Goal: Information Seeking & Learning: Learn about a topic

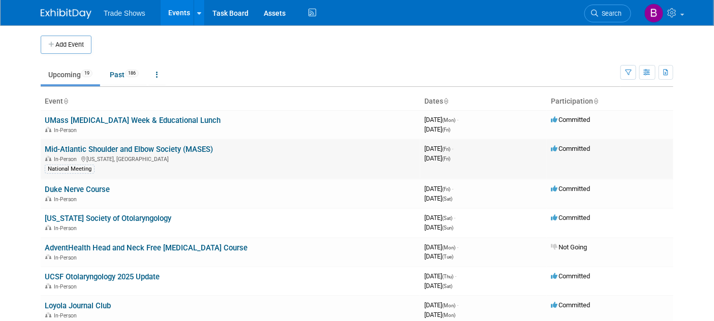
click at [82, 149] on link "Mid-Atlantic Shoulder and Elbow Society (MASES)" at bounding box center [129, 149] width 168 height 9
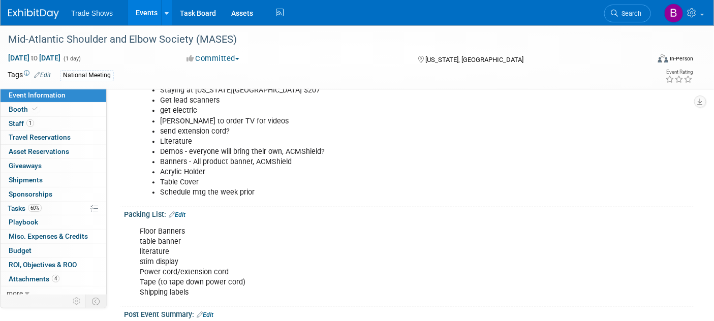
scroll to position [790, 0]
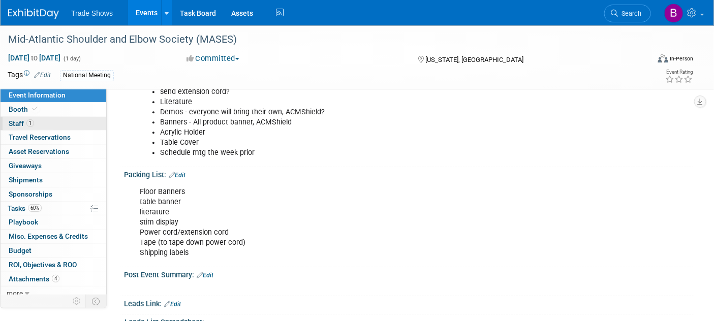
click at [39, 117] on link "1 Staff 1" at bounding box center [54, 124] width 106 height 14
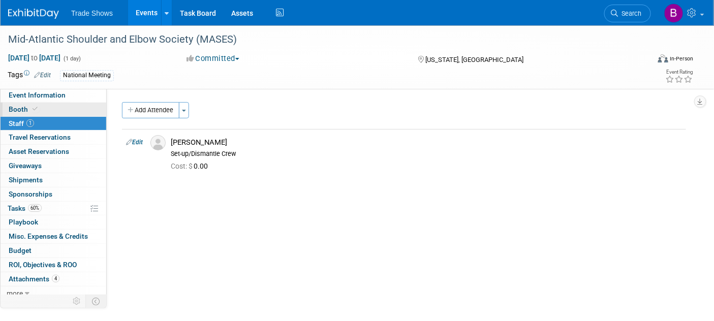
click at [37, 108] on span at bounding box center [34, 109] width 9 height 8
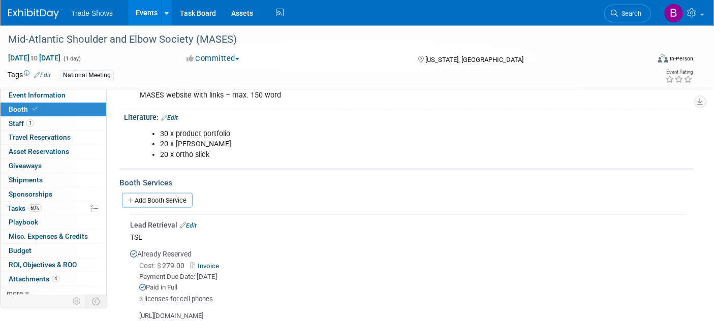
scroll to position [226, 0]
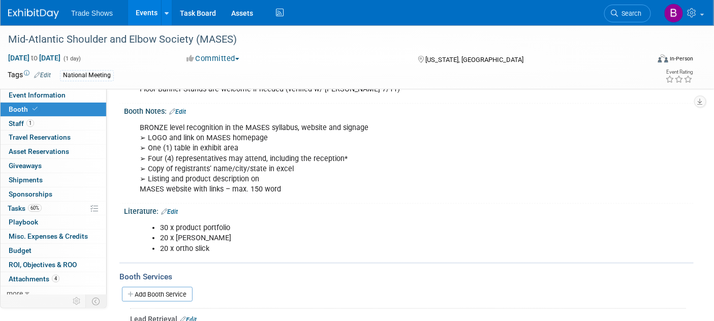
click at [251, 138] on div "BRONZE level recognition in the MASES syllabus, website and signage ➢ LOGO and …" at bounding box center [358, 159] width 451 height 82
drag, startPoint x: 203, startPoint y: 123, endPoint x: 311, endPoint y: 189, distance: 126.3
click at [315, 206] on div "Booth Reservation & Invoice: Edit Reserved Cost: $ 6,500.00 Invoice Paid in Ful…" at bounding box center [404, 182] width 564 height 616
click at [311, 189] on div "BRONZE level recognition in the MASES syllabus, website and signage ➢ LOGO and …" at bounding box center [358, 159] width 451 height 82
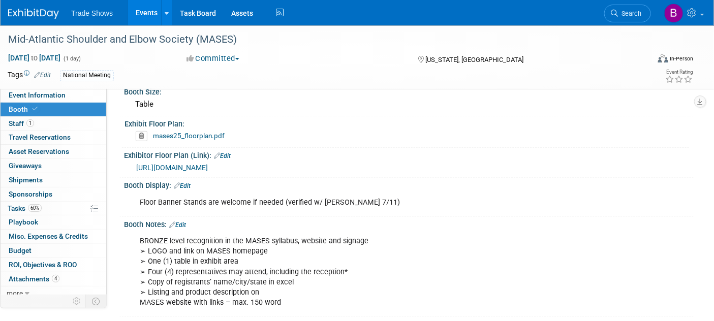
scroll to position [0, 0]
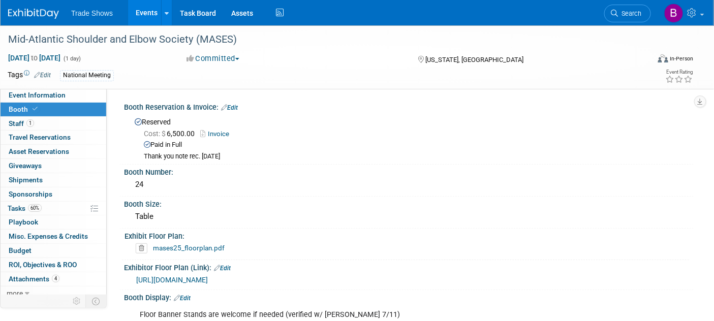
click at [281, 66] on div "Sep 5, 2025 to Sep 5, 2025 (1 day) Sep 5, 2025 to Sep 5, 2025 Committed Committ…" at bounding box center [350, 60] width 701 height 15
click at [271, 47] on div "Mid-Atlantic Shoulder and Elbow Society (MASES)" at bounding box center [320, 39] width 630 height 18
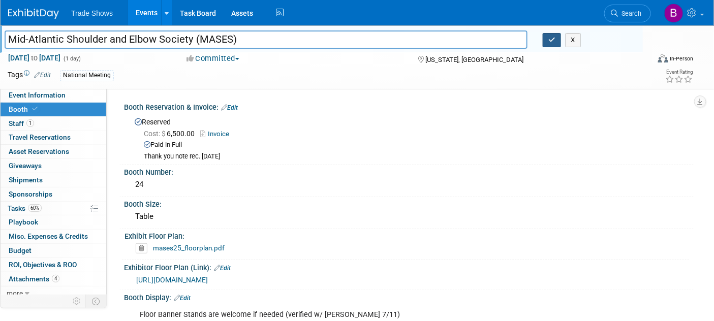
click at [546, 42] on button "button" at bounding box center [551, 40] width 18 height 14
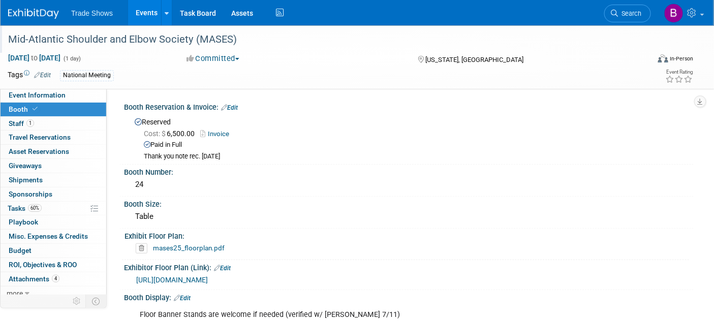
click at [326, 60] on div "Committed Committed Considering Not Going Attending, not exhibit Consider Walki…" at bounding box center [292, 58] width 218 height 11
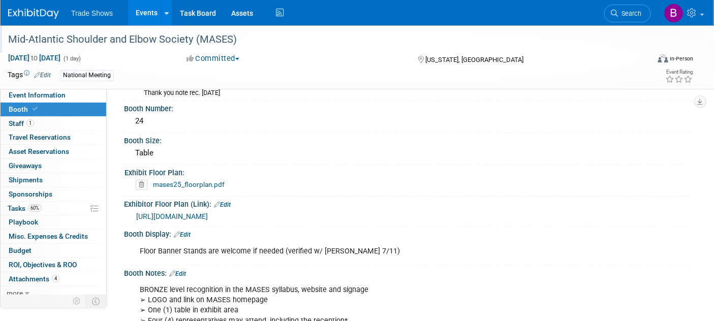
scroll to position [113, 0]
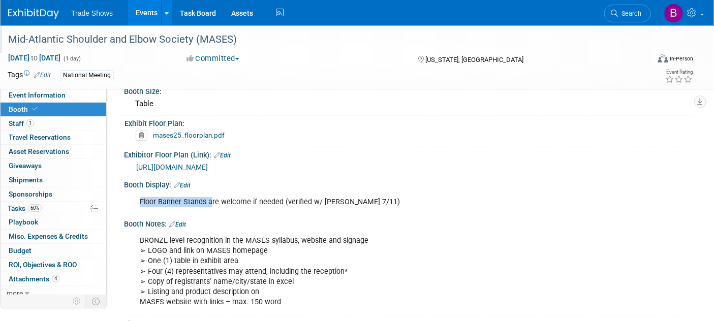
drag, startPoint x: 209, startPoint y: 197, endPoint x: 349, endPoint y: 204, distance: 140.4
click at [344, 207] on div "Floor Banner Stands are welcome if needed (verified w/ Wim Libby 7/11)" at bounding box center [358, 202] width 451 height 20
drag, startPoint x: 349, startPoint y: 204, endPoint x: 402, endPoint y: 203, distance: 52.8
click at [349, 204] on div "Floor Banner Stands are welcome if needed (verified w/ Wim Libby 7/11)" at bounding box center [358, 202] width 451 height 20
drag, startPoint x: 402, startPoint y: 203, endPoint x: 364, endPoint y: 194, distance: 38.7
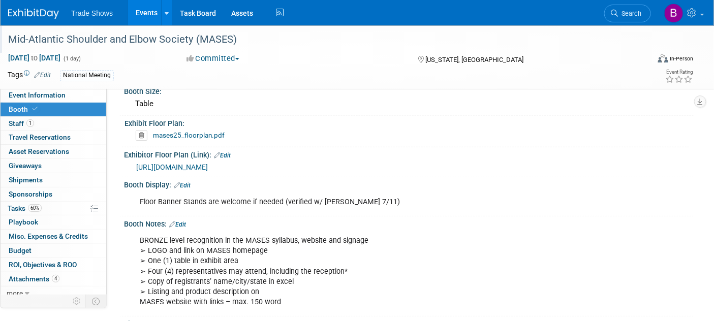
click at [403, 203] on div "Floor Banner Stands are welcome if needed (verified w/ Wim Libby 7/11)" at bounding box center [358, 202] width 451 height 20
click at [65, 98] on link "Event Information" at bounding box center [54, 95] width 106 height 14
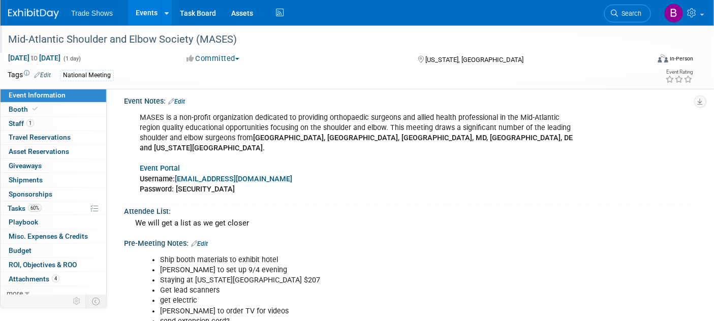
scroll to position [564, 0]
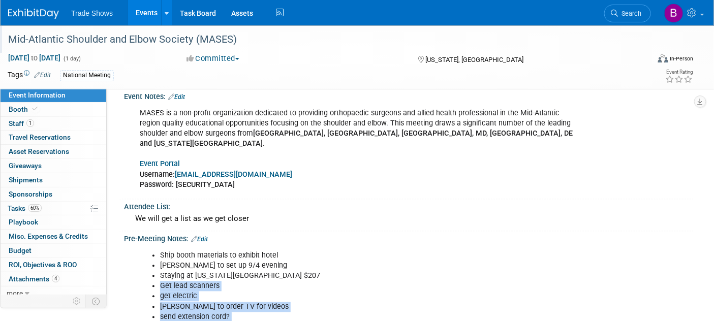
drag, startPoint x: 162, startPoint y: 259, endPoint x: 262, endPoint y: 301, distance: 109.1
click at [262, 301] on ul "Ship booth materials to exhibit hotel Zack to set up 9/4 evening Staying at Was…" at bounding box center [358, 317] width 437 height 133
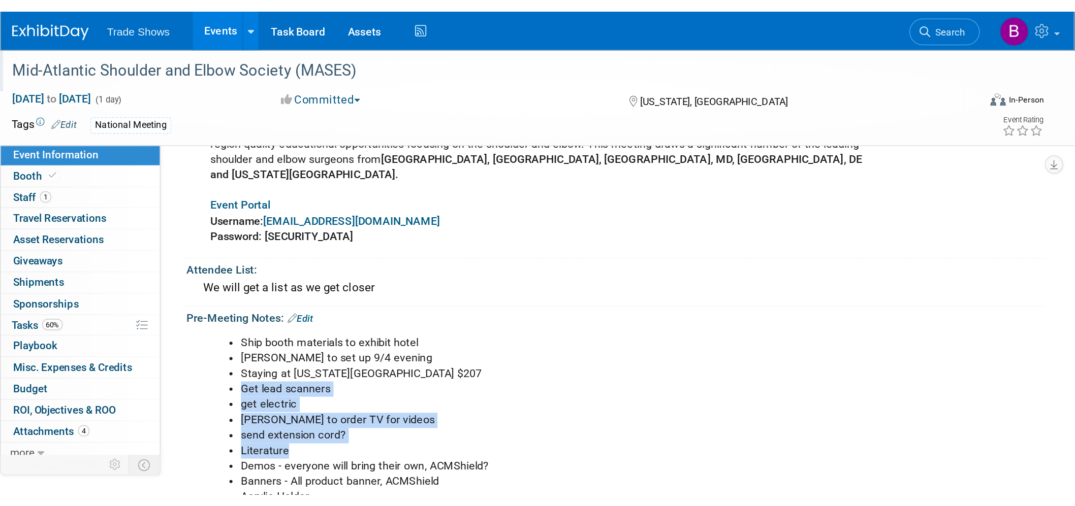
scroll to position [621, 0]
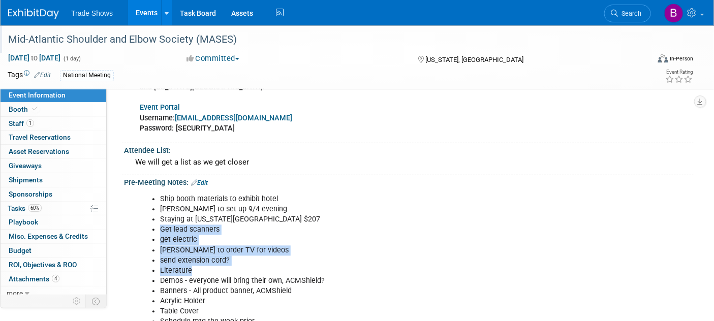
click at [233, 235] on li "get electric" at bounding box center [368, 240] width 417 height 10
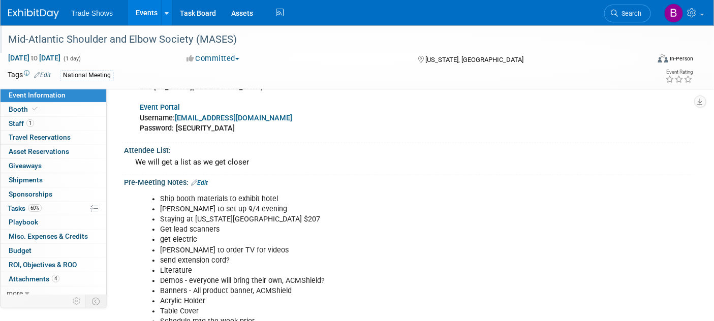
click at [256, 317] on li "Schedule mtg the week prior" at bounding box center [368, 322] width 417 height 10
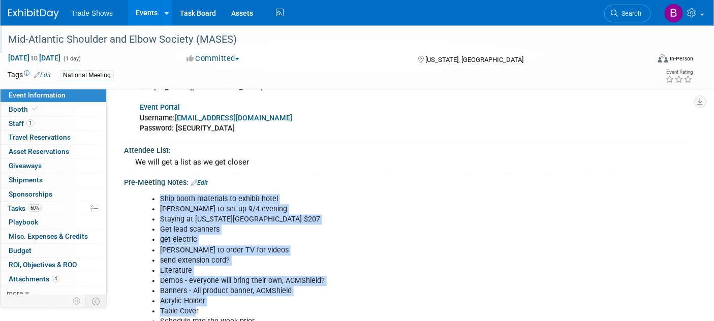
drag, startPoint x: 196, startPoint y: 286, endPoint x: 146, endPoint y: 170, distance: 126.1
click at [146, 195] on ul "Ship booth materials to exhibit hotel Zack to set up 9/4 evening Staying at Was…" at bounding box center [358, 261] width 437 height 133
click at [283, 195] on li "Ship booth materials to exhibit hotel" at bounding box center [368, 200] width 417 height 10
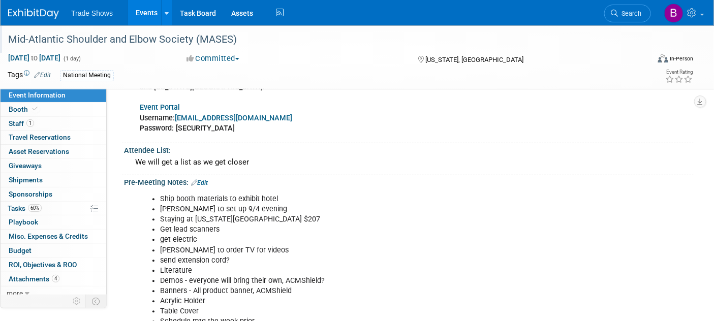
click at [301, 189] on div "Ship booth materials to exhibit hotel Zack to set up 9/4 evening Staying at Was…" at bounding box center [358, 260] width 451 height 143
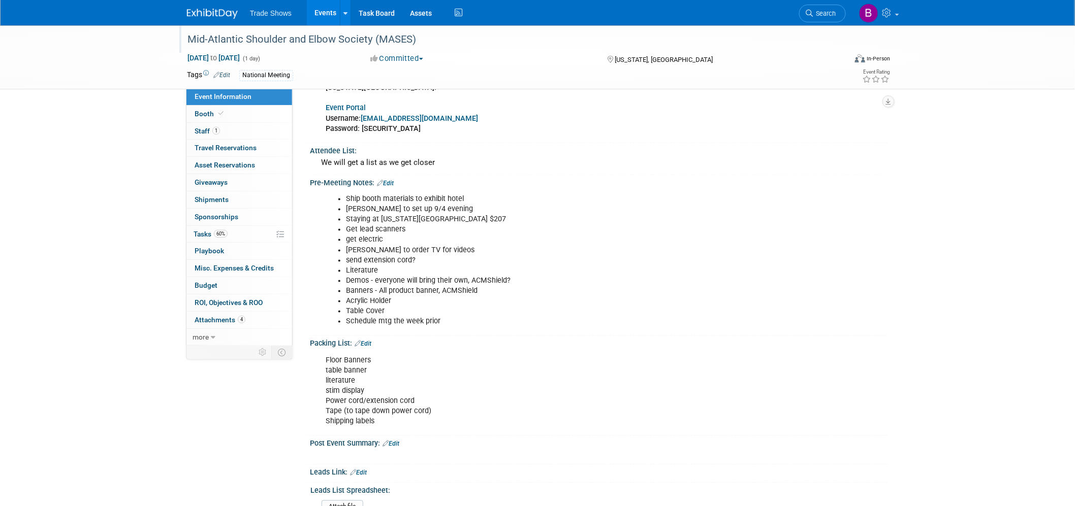
click at [463, 256] on li "send extension cord?" at bounding box center [558, 261] width 424 height 10
